Goal: Find specific page/section: Find specific page/section

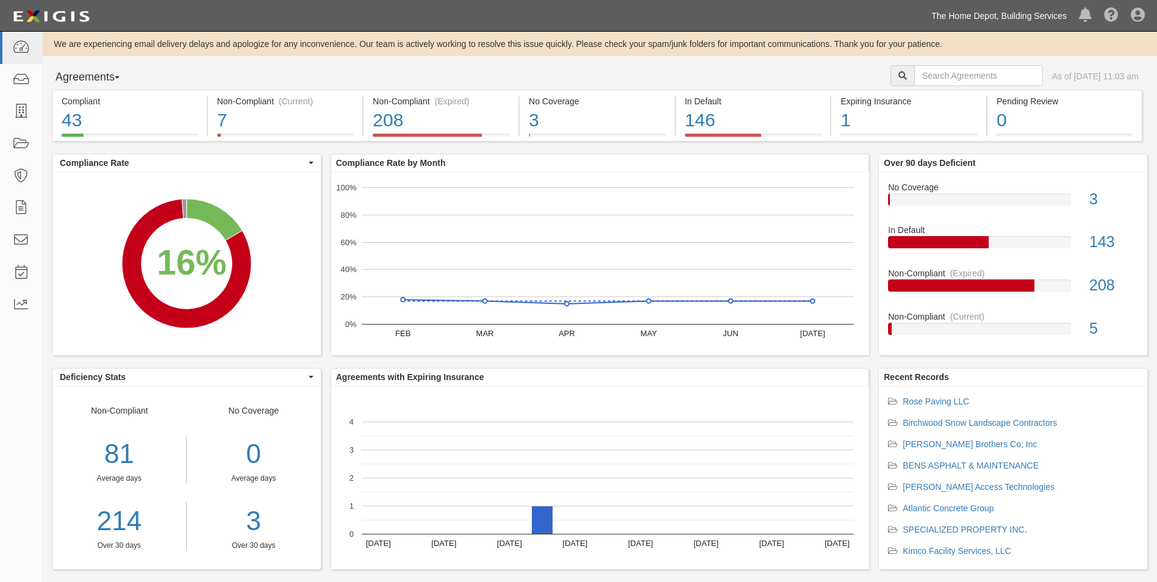
click at [971, 16] on link "The Home Depot, Building Services" at bounding box center [999, 16] width 148 height 24
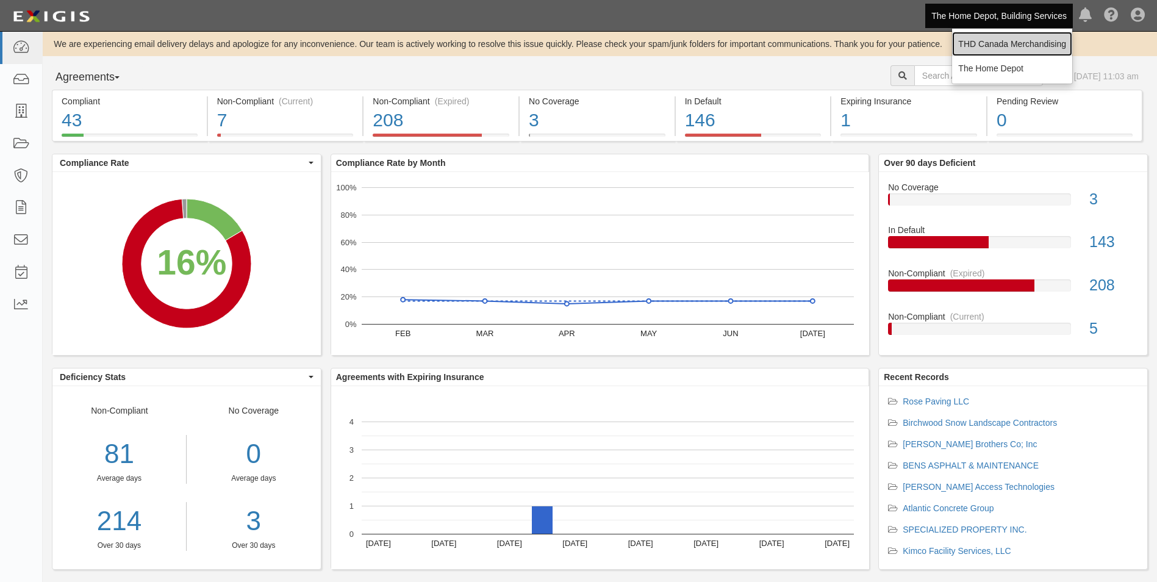
click at [971, 39] on link "THD Canada Merchandising" at bounding box center [1012, 44] width 120 height 24
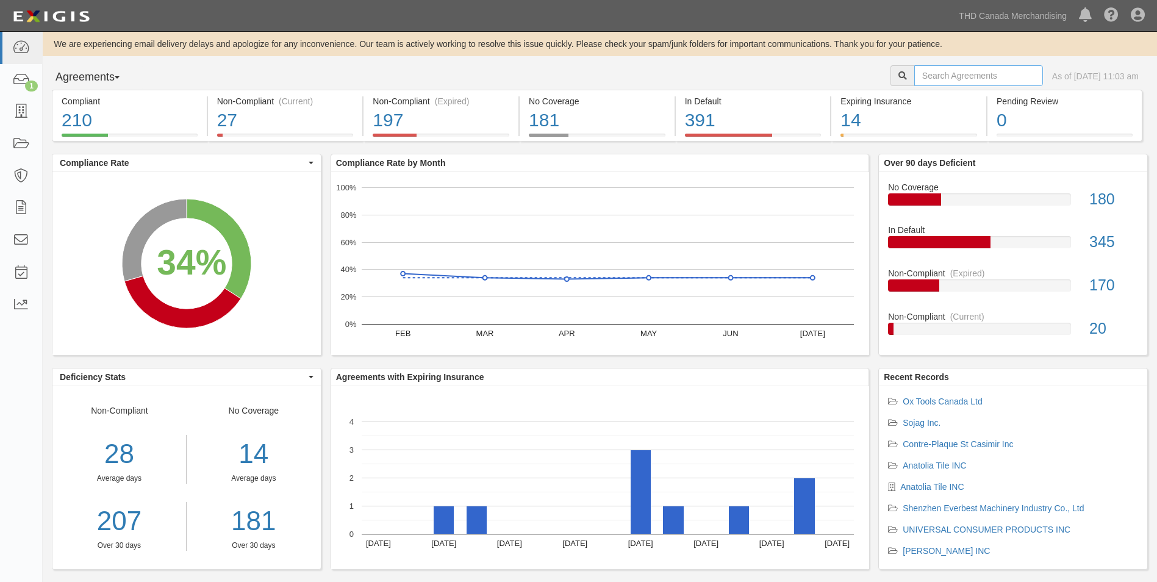
click at [978, 77] on input "text" at bounding box center [978, 75] width 129 height 21
paste input "Transport Lavigne"
type input "Transport Lavigne"
